Goal: Task Accomplishment & Management: Complete application form

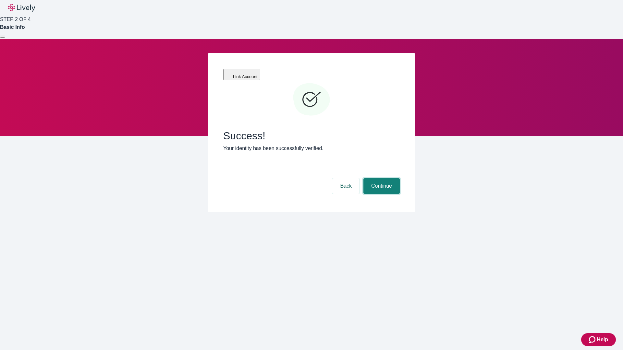
click at [380, 178] on button "Continue" at bounding box center [381, 186] width 36 height 16
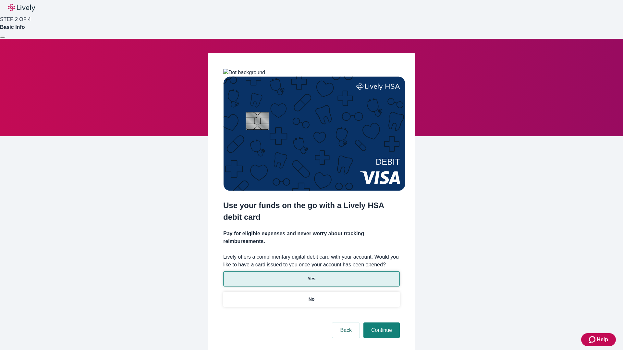
click at [311, 276] on p "Yes" at bounding box center [311, 279] width 8 height 7
click at [380, 323] on button "Continue" at bounding box center [381, 331] width 36 height 16
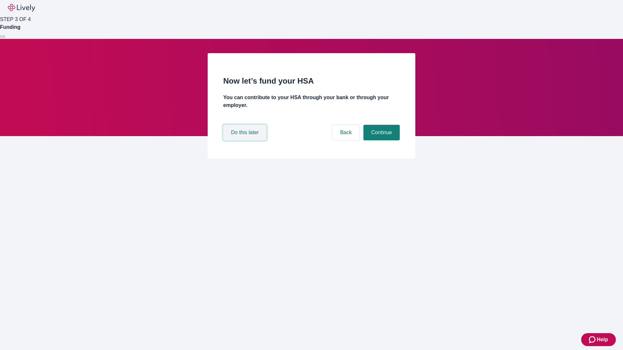
click at [245, 140] on button "Do this later" at bounding box center [244, 133] width 43 height 16
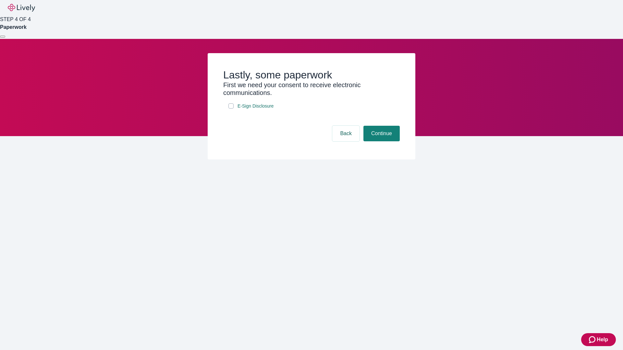
click at [231, 109] on input "E-Sign Disclosure" at bounding box center [230, 105] width 5 height 5
checkbox input "true"
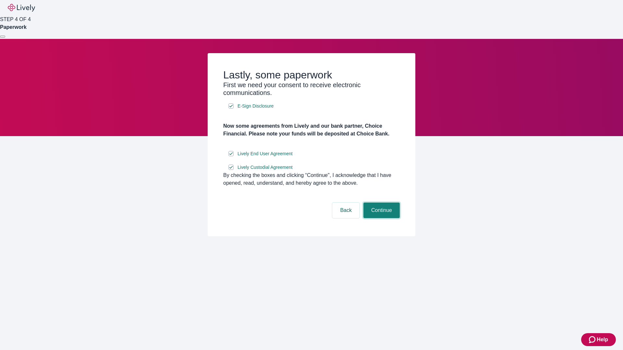
click at [380, 218] on button "Continue" at bounding box center [381, 211] width 36 height 16
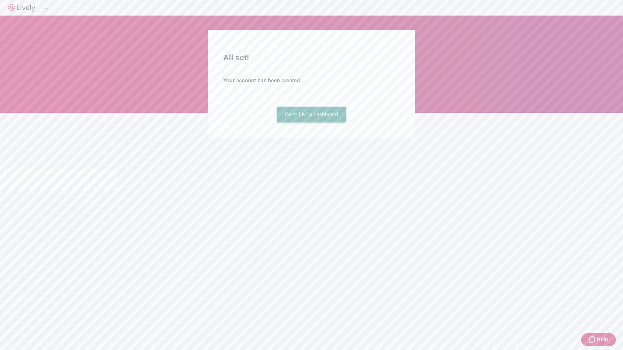
click at [311, 123] on link "Go to Lively dashboard" at bounding box center [311, 115] width 69 height 16
